Goal: Task Accomplishment & Management: Manage account settings

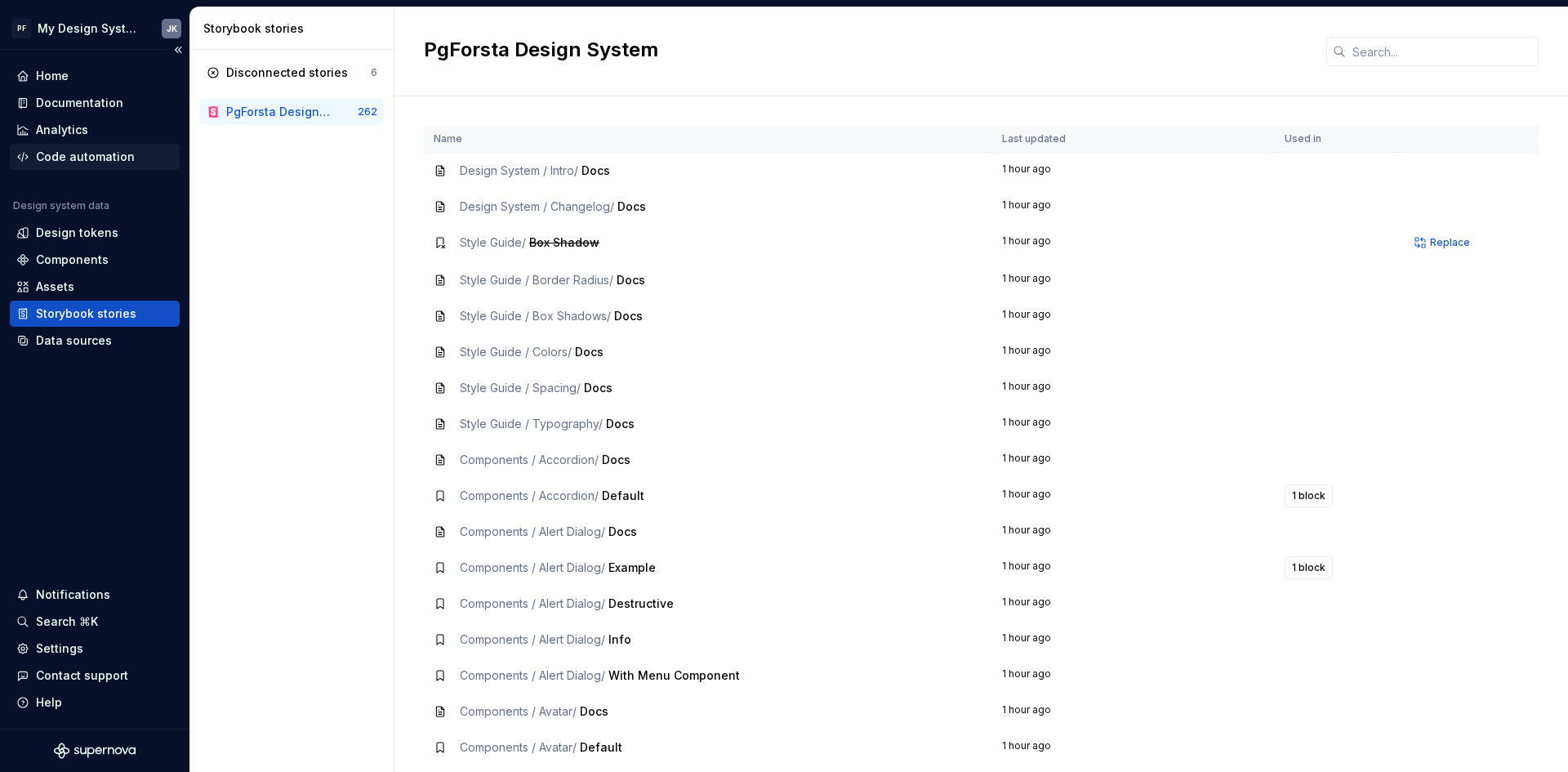
click at [119, 156] on div "Code automation" at bounding box center [86, 157] width 99 height 16
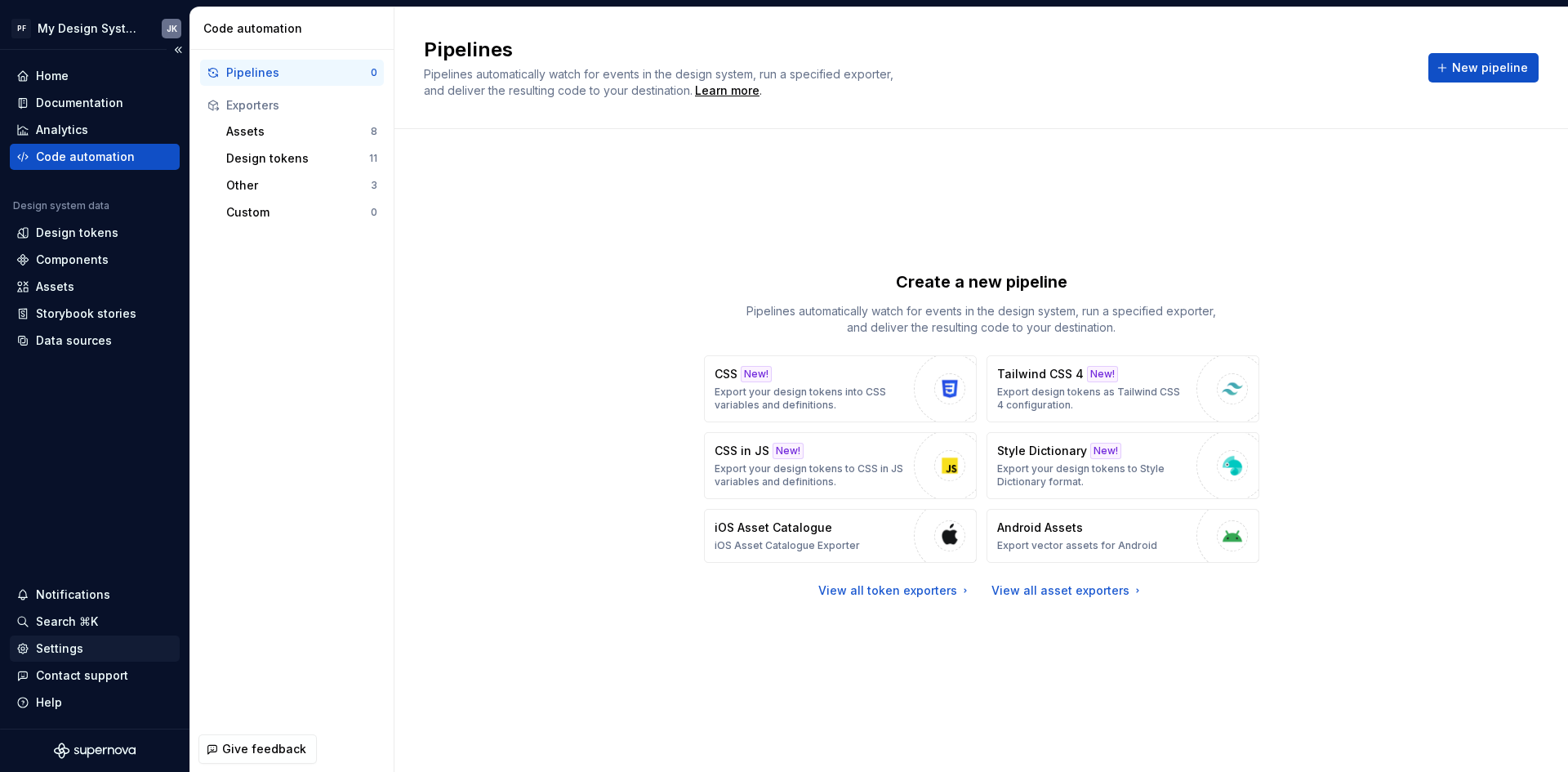
click at [61, 653] on div "Settings" at bounding box center [60, 648] width 48 height 16
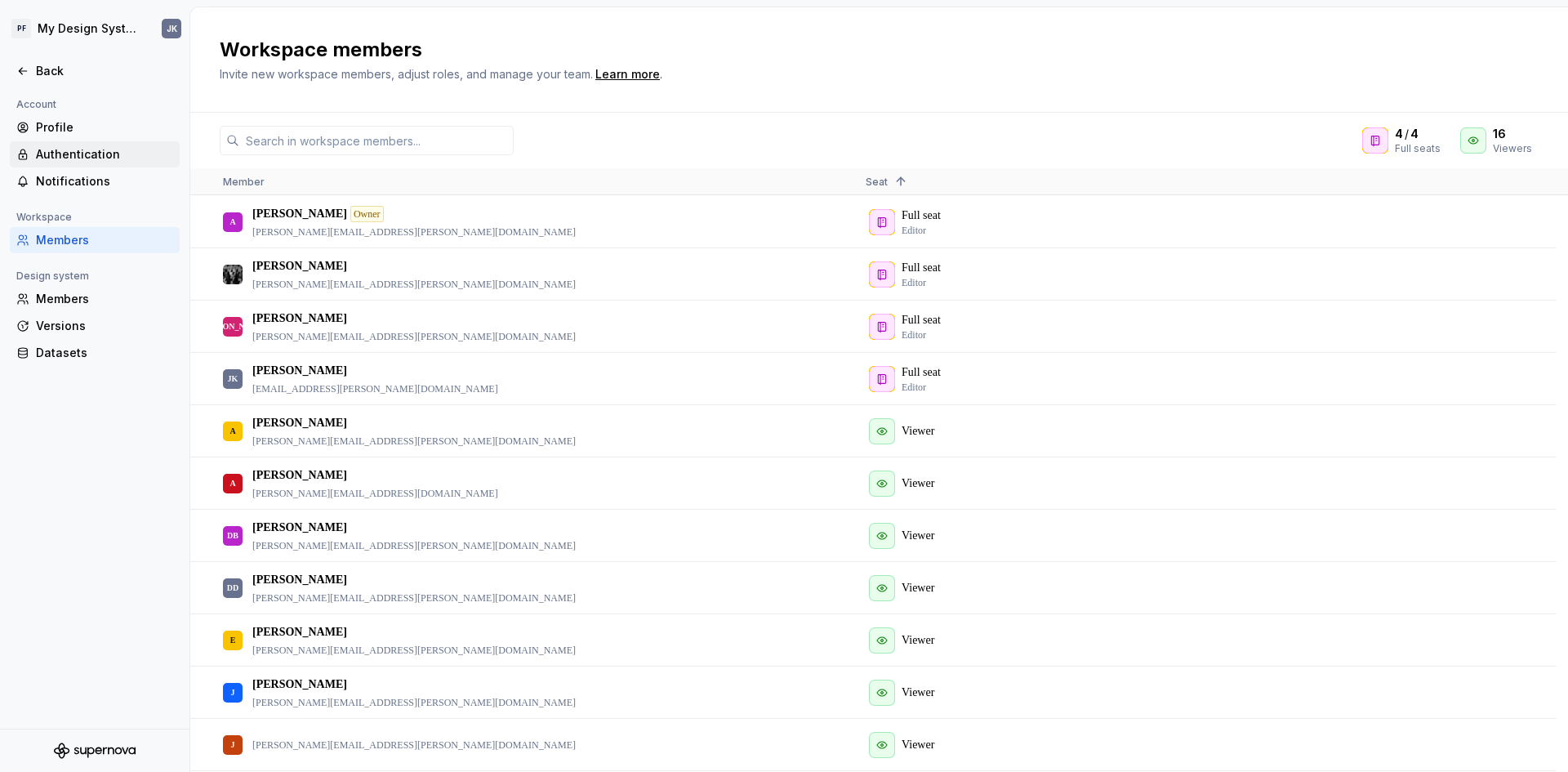
click at [105, 148] on div "Authentication" at bounding box center [104, 154] width 137 height 16
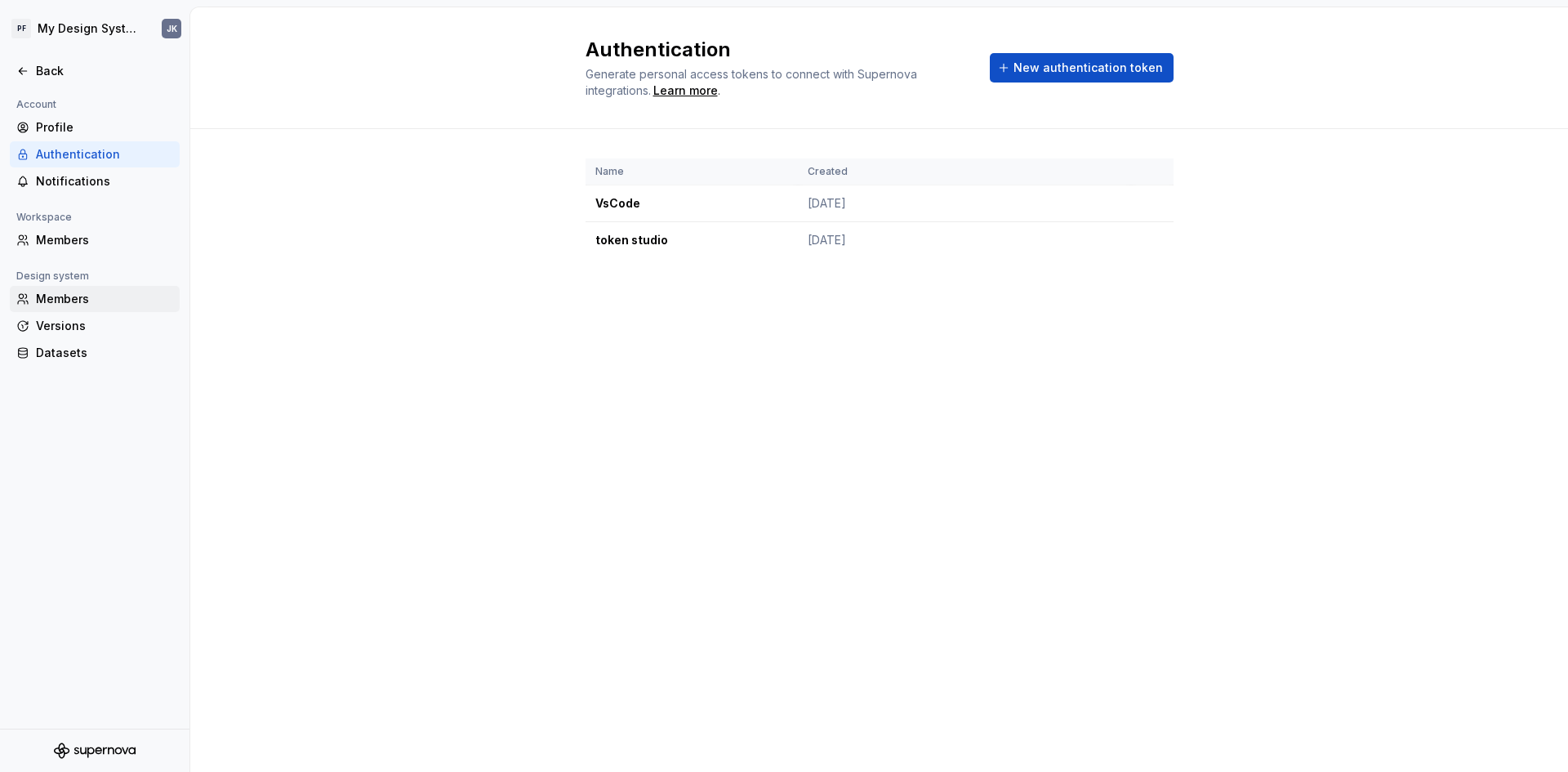
click at [90, 300] on div "Members" at bounding box center [104, 298] width 137 height 16
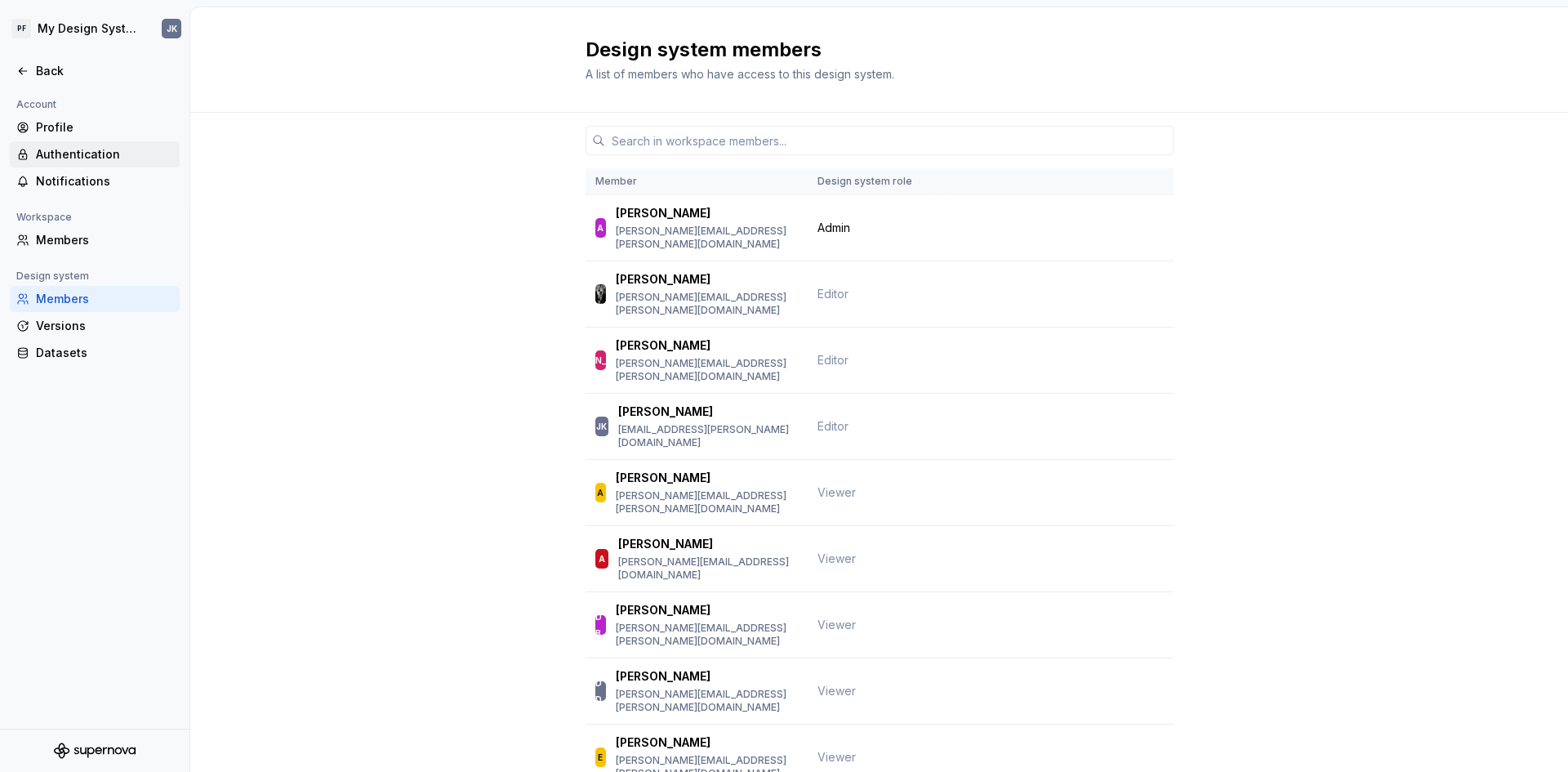
click at [99, 160] on div "Authentication" at bounding box center [104, 154] width 137 height 16
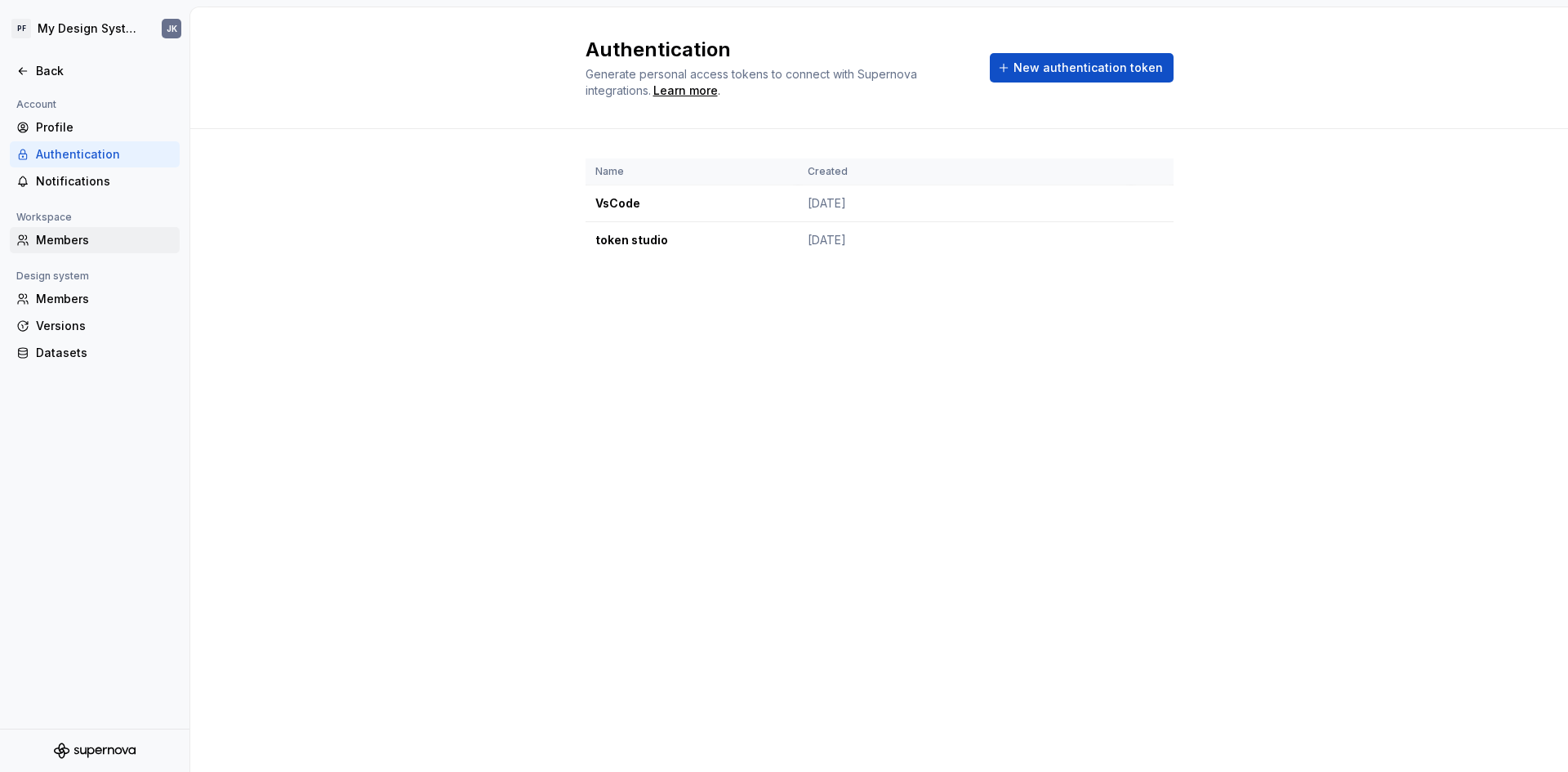
click at [82, 241] on div "Members" at bounding box center [104, 240] width 137 height 16
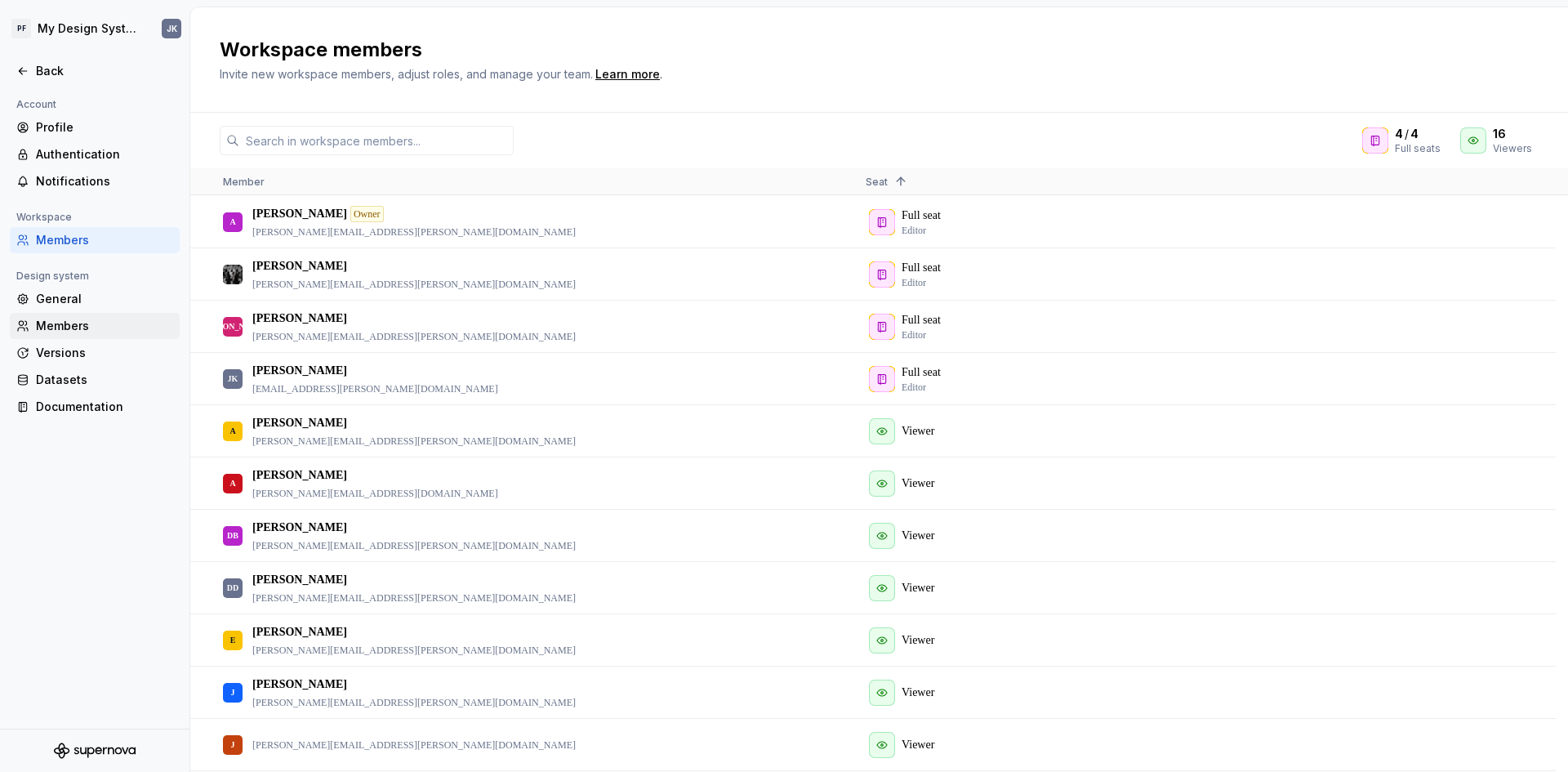
click at [73, 320] on div "Members" at bounding box center [104, 326] width 137 height 16
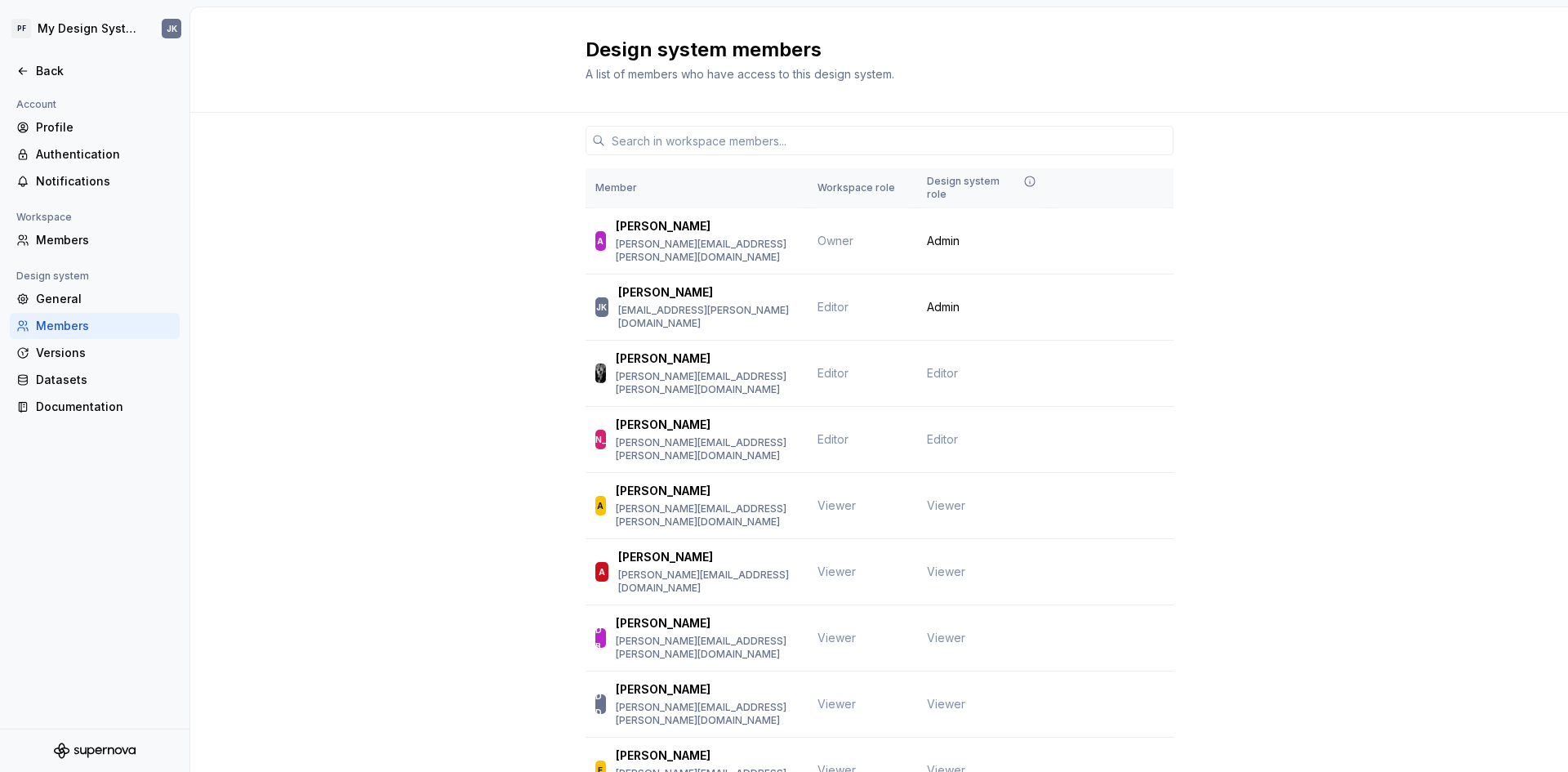
drag, startPoint x: 436, startPoint y: 531, endPoint x: 444, endPoint y: 338, distance: 193.2
